Goal: Entertainment & Leisure: Consume media (video, audio)

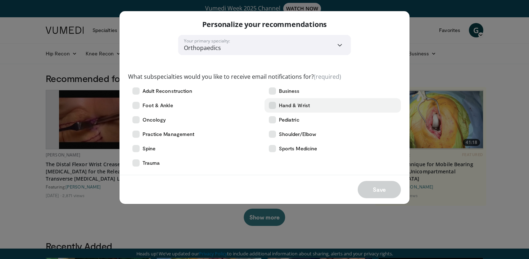
click at [276, 103] on label "Hand & Wrist" at bounding box center [332, 105] width 136 height 14
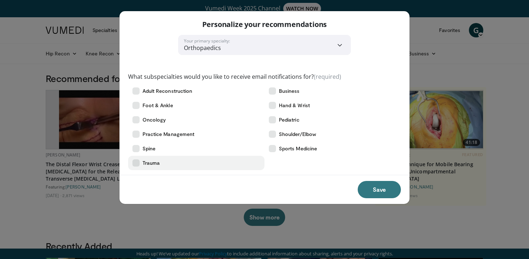
click at [136, 162] on icon at bounding box center [135, 162] width 7 height 7
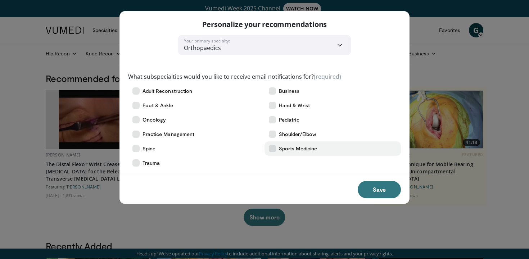
click at [273, 149] on icon at bounding box center [272, 148] width 7 height 7
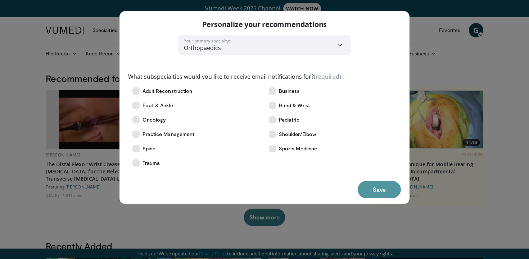
click at [381, 188] on button "Save" at bounding box center [379, 189] width 43 height 17
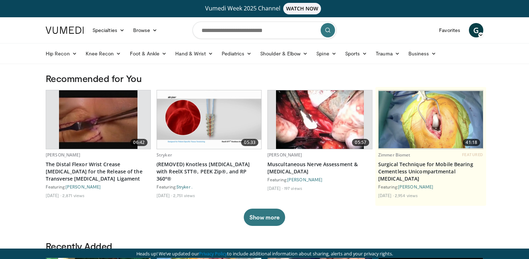
click at [479, 32] on icon at bounding box center [480, 34] width 5 height 5
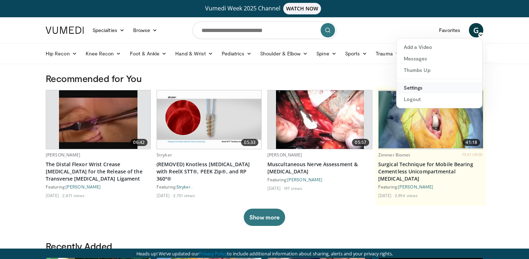
click at [416, 88] on link "Settings" at bounding box center [440, 88] width 86 height 12
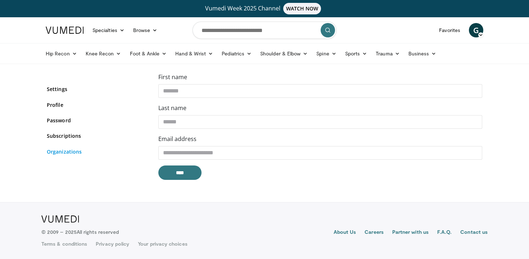
click at [54, 150] on link "Organizations" at bounding box center [97, 152] width 101 height 8
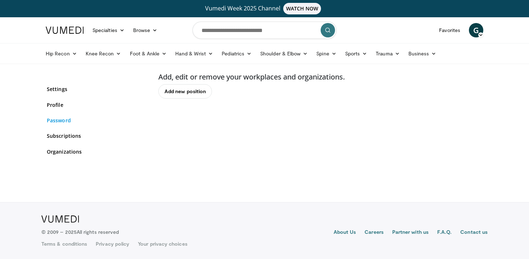
click at [55, 121] on link "Password" at bounding box center [97, 121] width 101 height 8
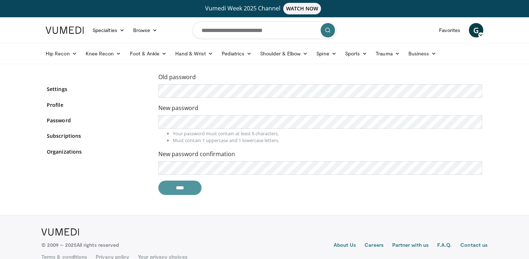
click at [174, 193] on input "****" at bounding box center [179, 188] width 43 height 14
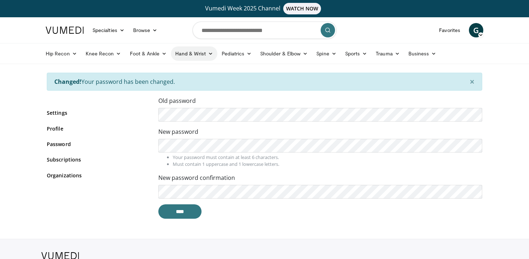
click at [195, 55] on link "Hand & Wrist" at bounding box center [194, 53] width 46 height 14
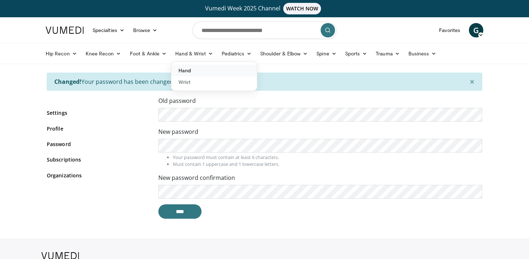
click at [184, 69] on link "Hand" at bounding box center [214, 71] width 86 height 12
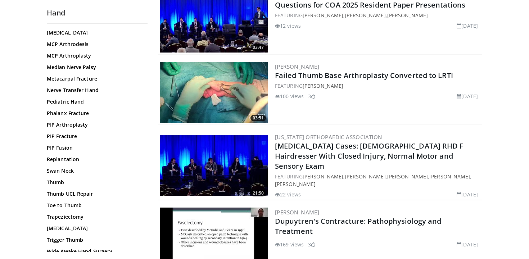
scroll to position [249, 0]
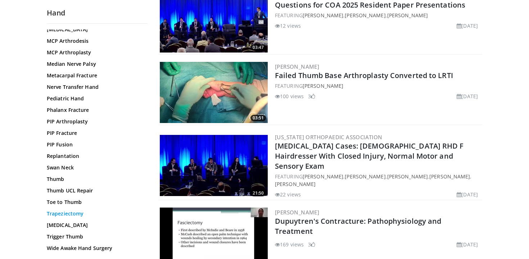
click at [72, 214] on link "Trapeziectomy" at bounding box center [95, 213] width 97 height 7
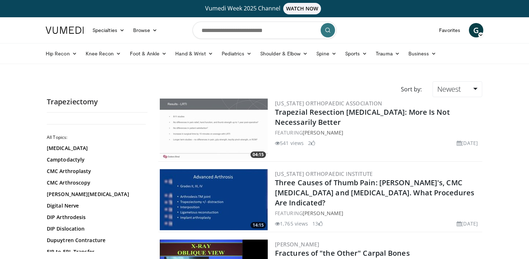
click at [258, 122] on img at bounding box center [214, 129] width 108 height 61
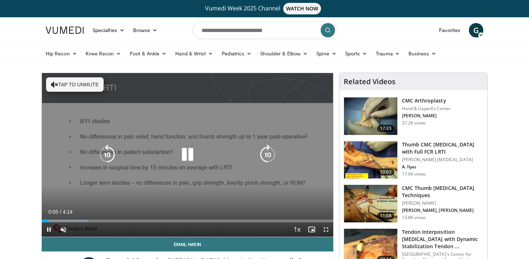
click at [184, 148] on icon "Video Player" at bounding box center [187, 155] width 20 height 20
click at [188, 152] on icon "Video Player" at bounding box center [187, 155] width 20 height 20
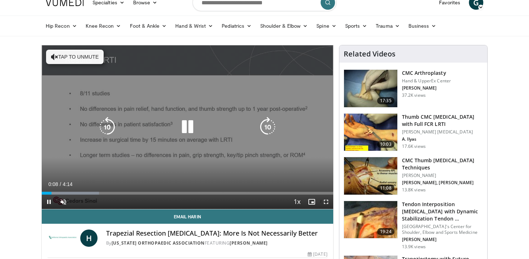
scroll to position [33, 0]
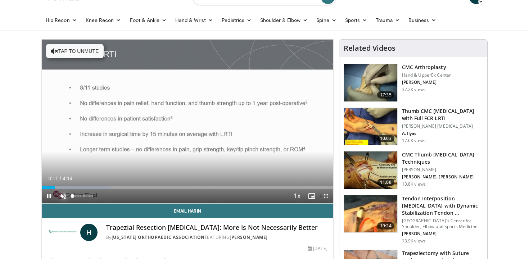
click at [62, 195] on span "Video Player" at bounding box center [63, 196] width 14 height 14
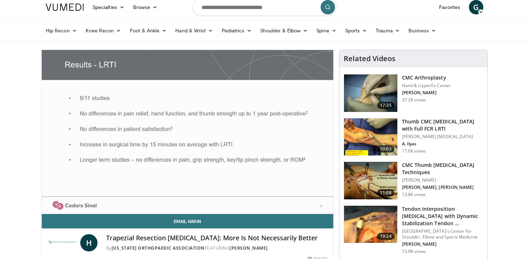
scroll to position [25, 0]
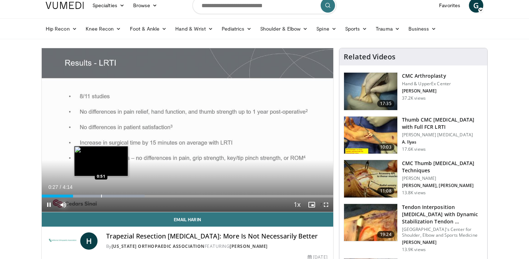
click at [101, 196] on div "Progress Bar" at bounding box center [101, 196] width 1 height 3
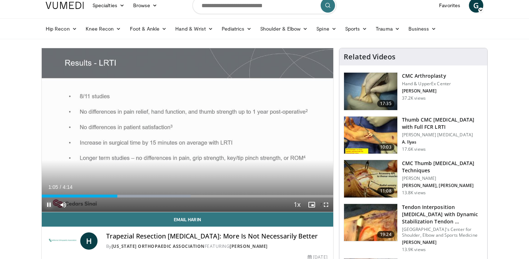
click at [48, 204] on span "Video Player" at bounding box center [49, 205] width 14 height 14
